Goal: Information Seeking & Learning: Understand process/instructions

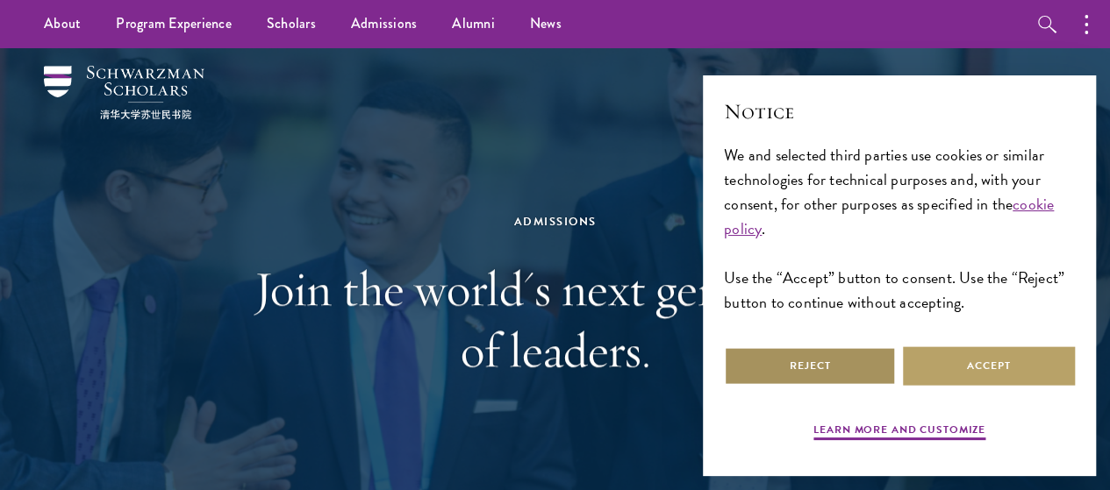
click at [867, 353] on button "Reject" at bounding box center [810, 365] width 172 height 39
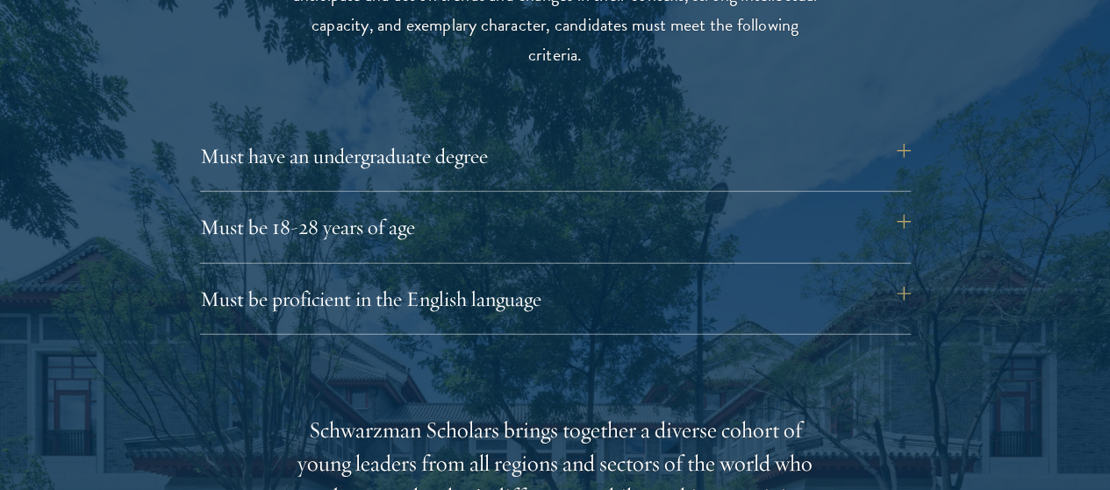
scroll to position [2395, 0]
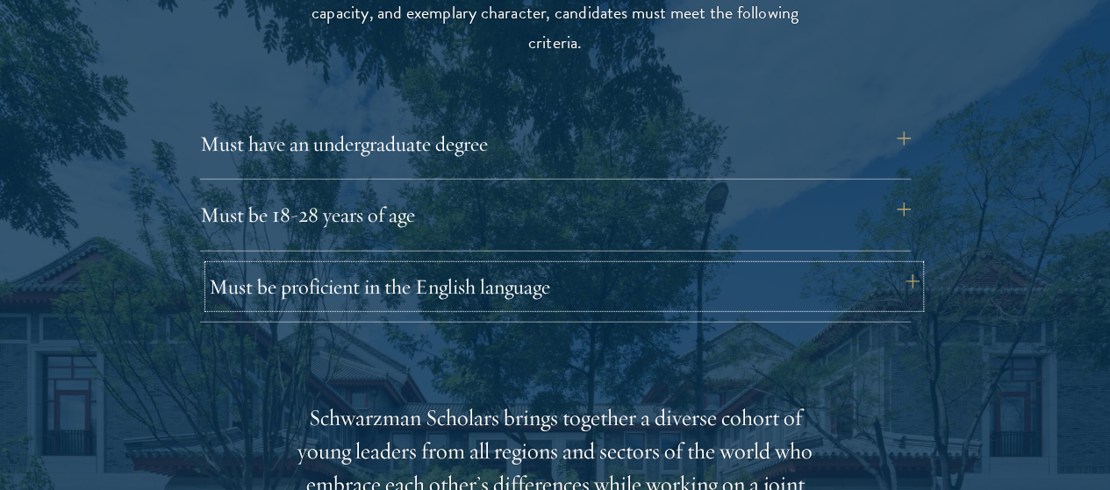
click at [896, 266] on button "Must be proficient in the English language" at bounding box center [564, 287] width 710 height 42
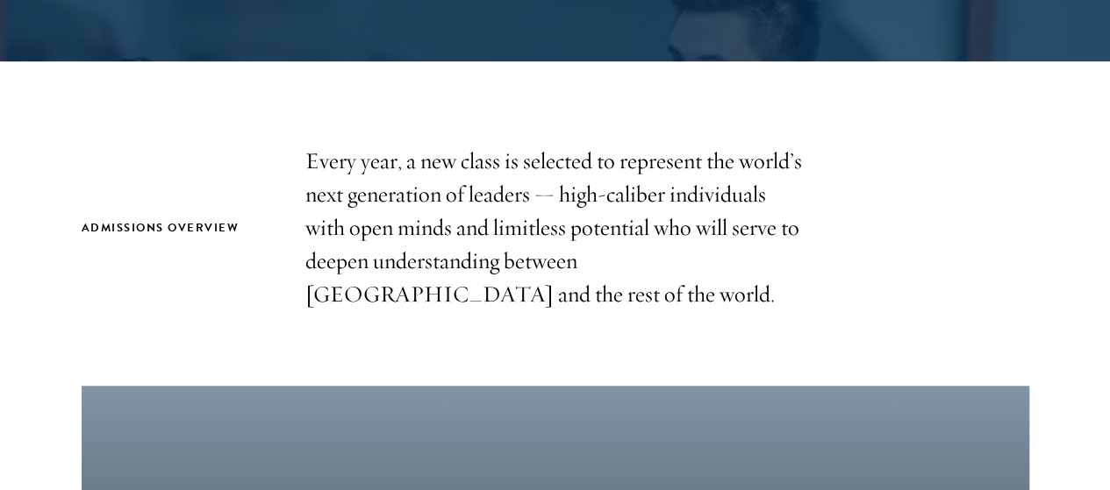
scroll to position [0, 0]
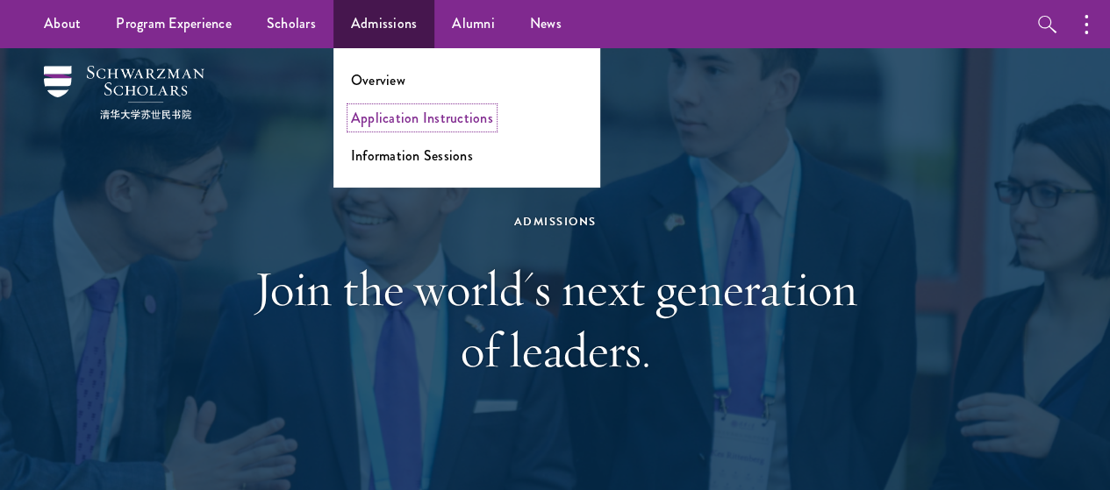
click at [386, 115] on link "Application Instructions" at bounding box center [422, 118] width 142 height 20
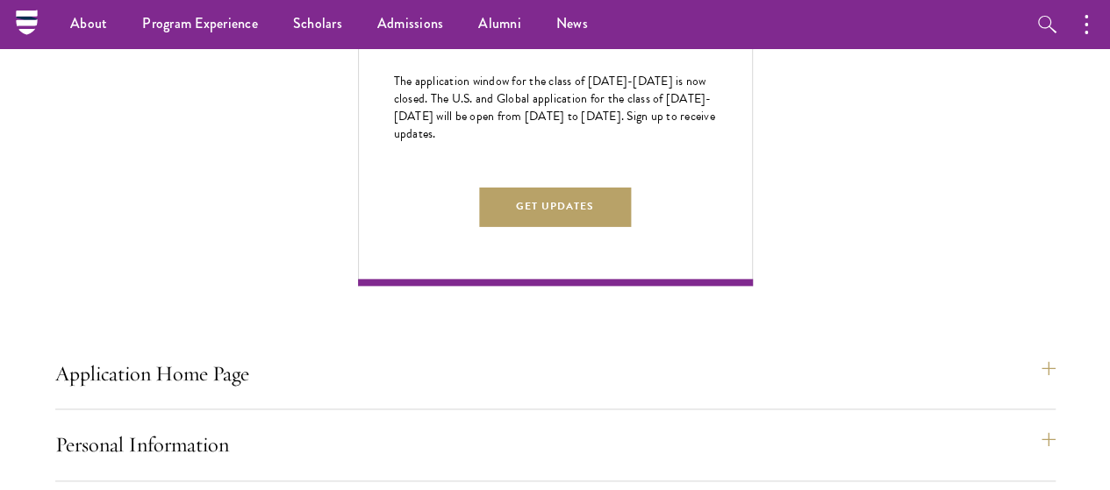
scroll to position [994, 0]
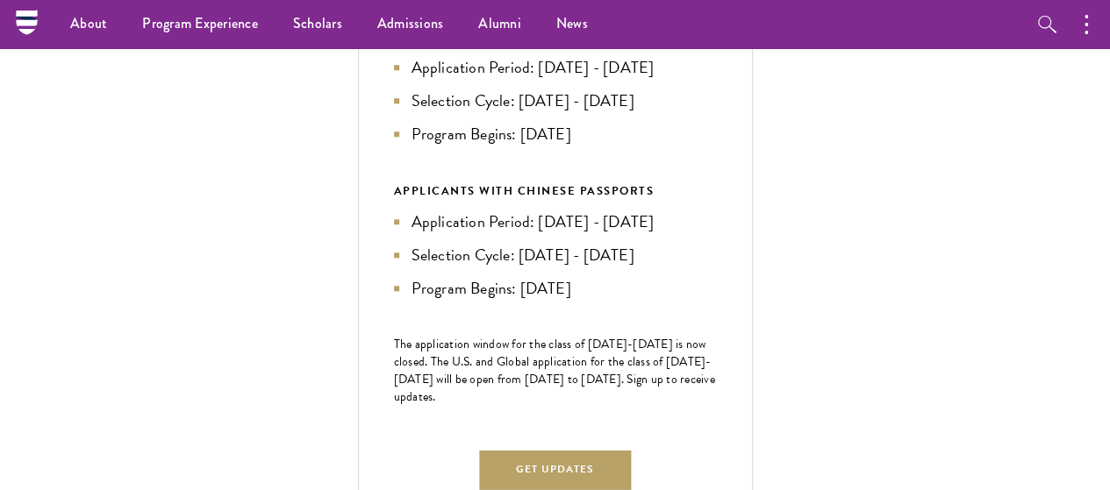
scroll to position [682, 0]
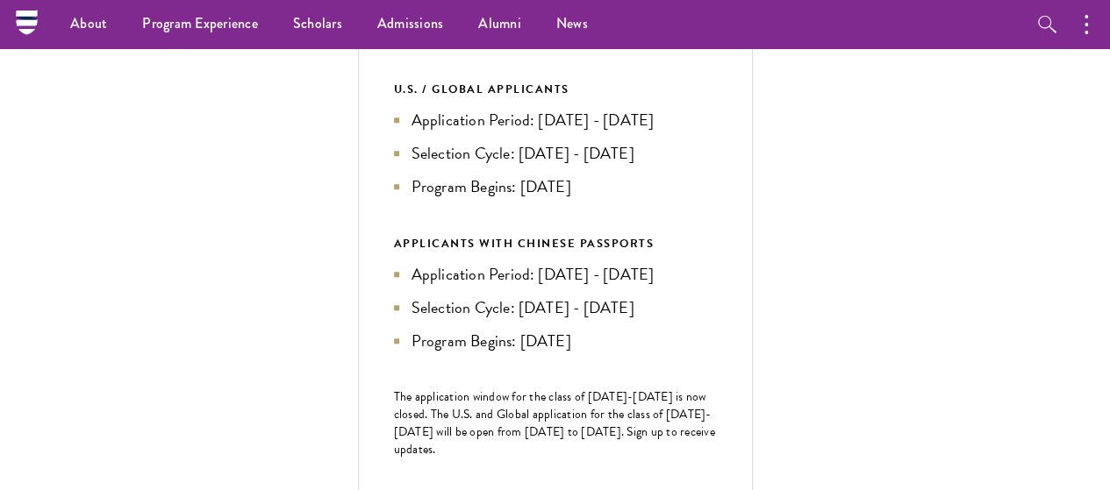
click at [717, 132] on li "Application Period: [DATE] - [DATE]" at bounding box center [555, 120] width 323 height 25
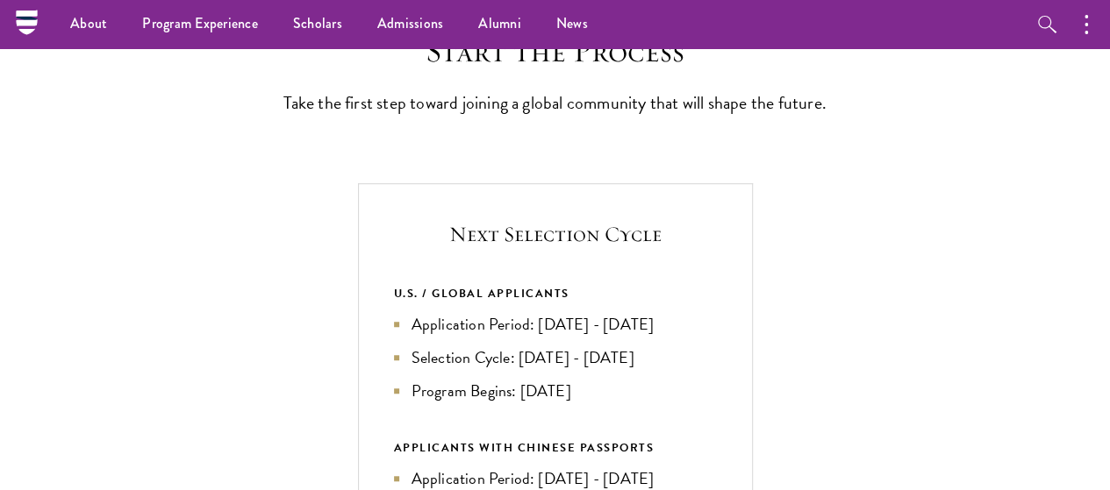
scroll to position [0, 0]
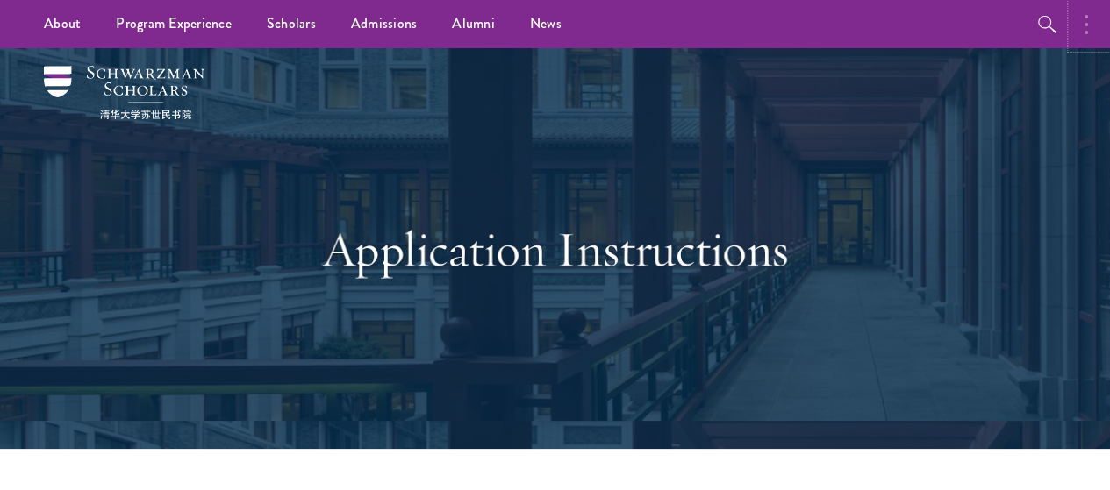
click at [1081, 18] on button "button" at bounding box center [1090, 24] width 39 height 48
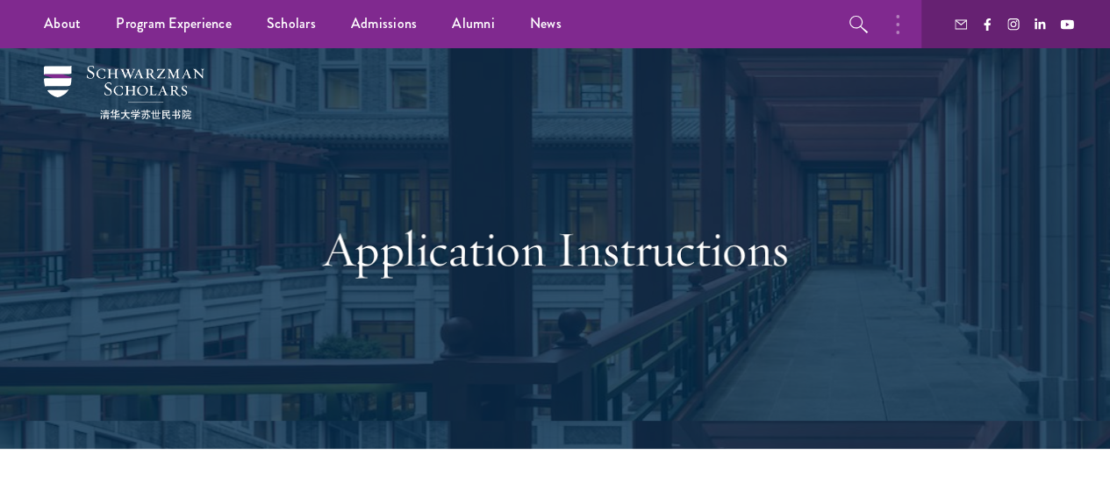
click at [817, 120] on div "Application Instructions" at bounding box center [555, 248] width 1004 height 401
